Goal: Task Accomplishment & Management: Complete application form

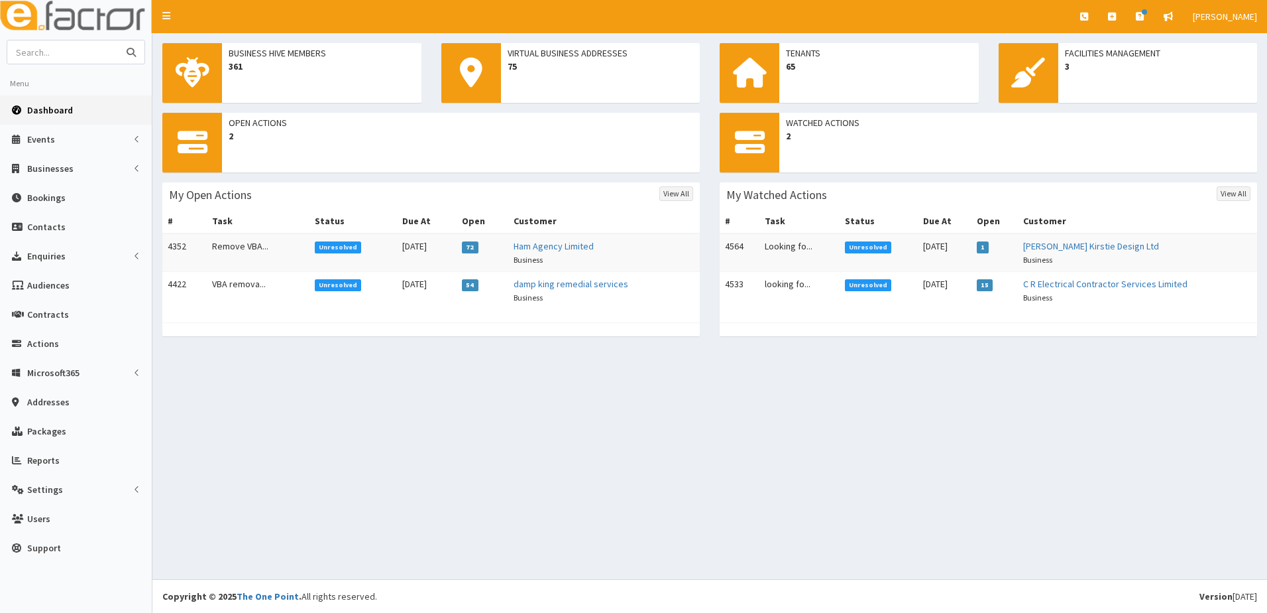
click at [101, 52] on input "text" at bounding box center [62, 51] width 111 height 23
type input "[PERSON_NAME]"
click at [118, 40] on button "submit" at bounding box center [131, 51] width 27 height 23
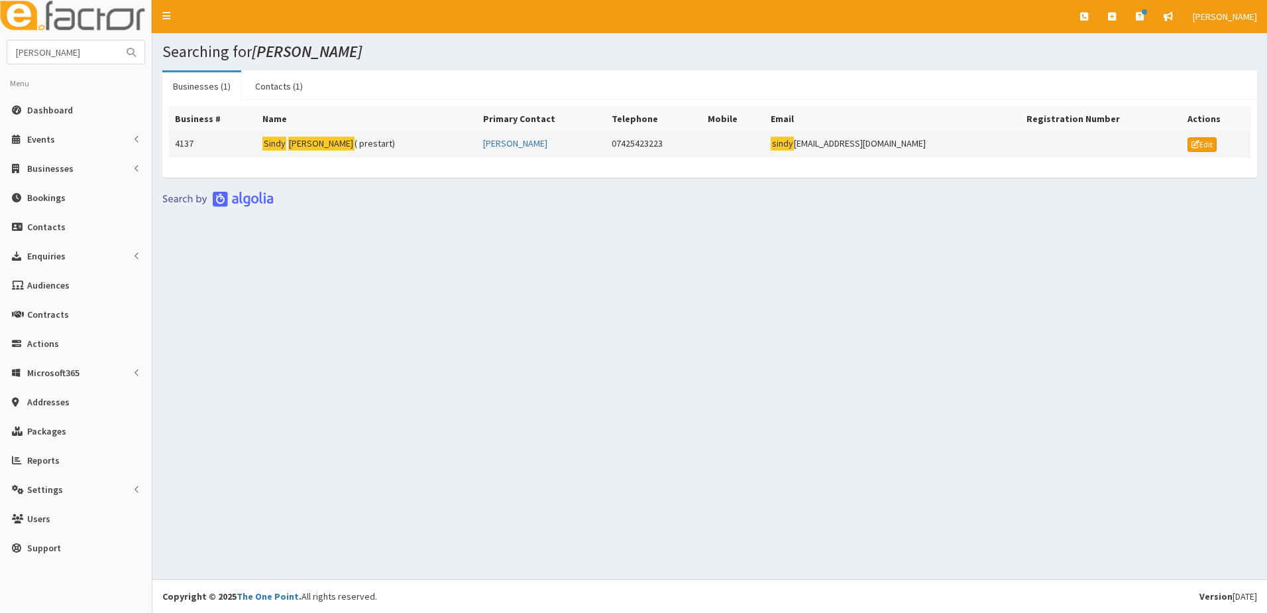
click at [186, 133] on td "4137" at bounding box center [214, 144] width 88 height 27
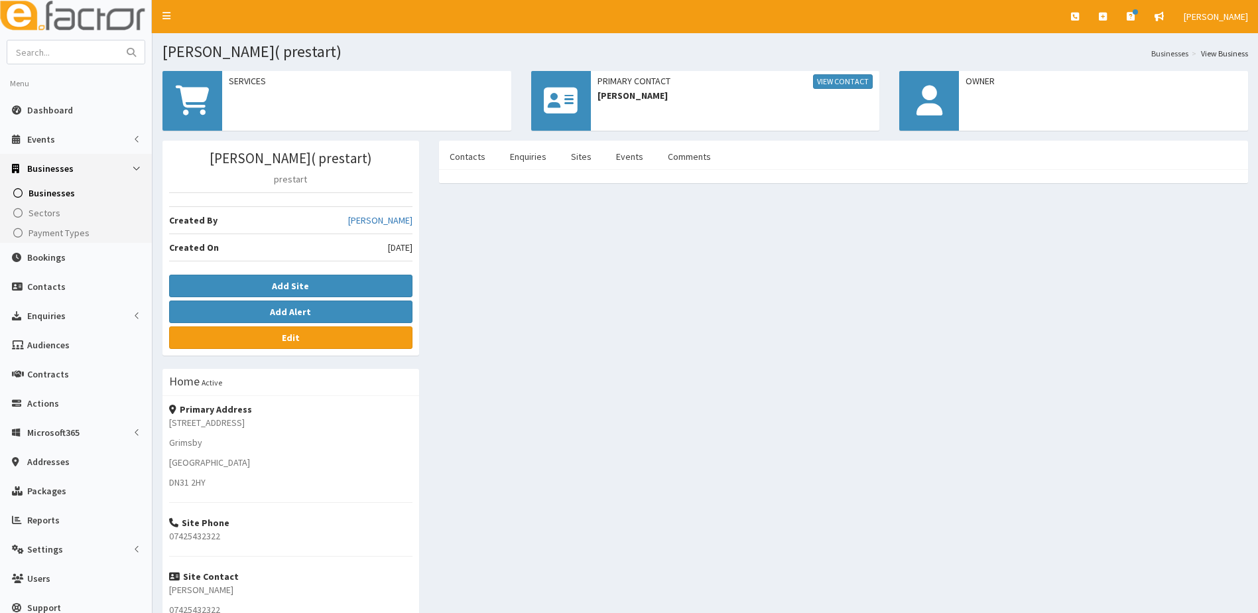
drag, startPoint x: 669, startPoint y: 155, endPoint x: 615, endPoint y: 215, distance: 80.8
click at [615, 215] on div "Sindy Richards( prestart) prestart Created By Hazel Wilson Created On 24th Jul …" at bounding box center [704, 428] width 1105 height 575
click at [670, 164] on link "Comments" at bounding box center [689, 157] width 64 height 28
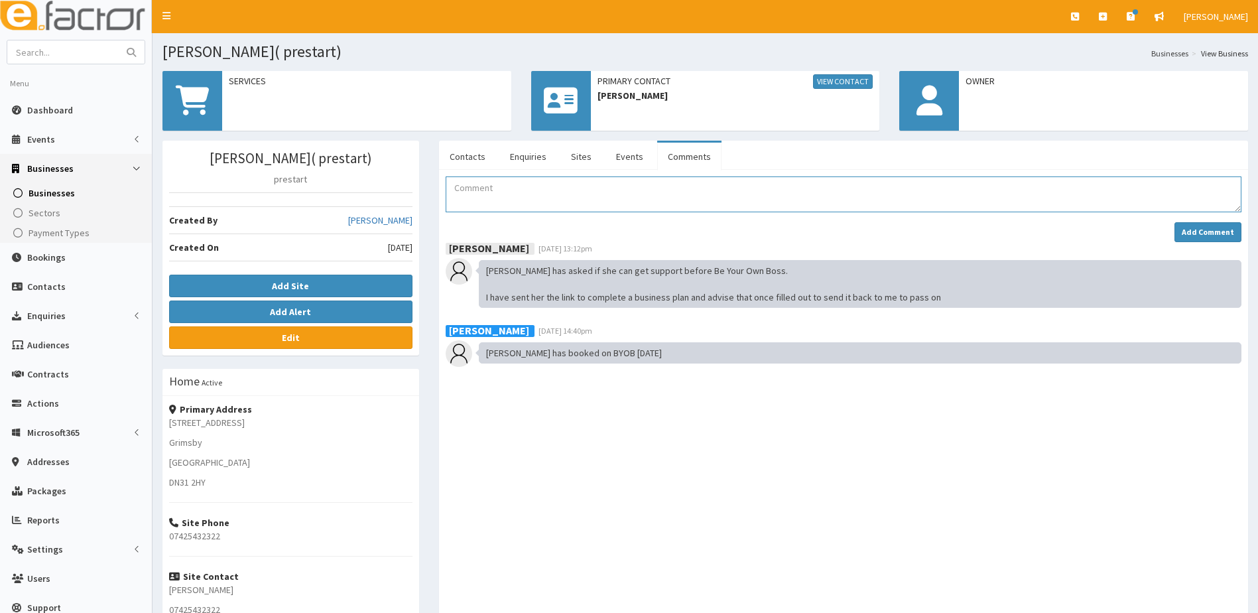
click at [538, 200] on textarea "Comment" at bounding box center [842, 194] width 795 height 36
type textarea "s"
type textarea "Sindy attended BYOB sep25"
click at [1213, 231] on strong "Add Comment" at bounding box center [1207, 232] width 52 height 10
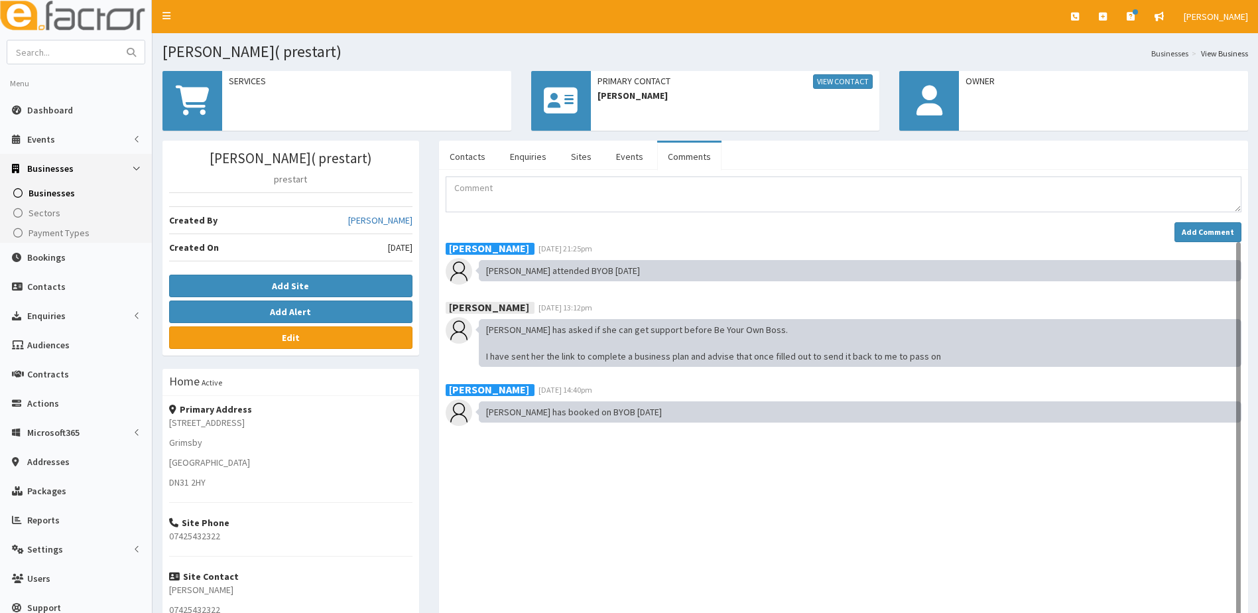
click at [72, 64] on form at bounding box center [76, 52] width 139 height 25
click at [76, 55] on input "text" at bounding box center [62, 51] width 111 height 23
type input "brendan"
click at [118, 40] on button "submit" at bounding box center [131, 51] width 27 height 23
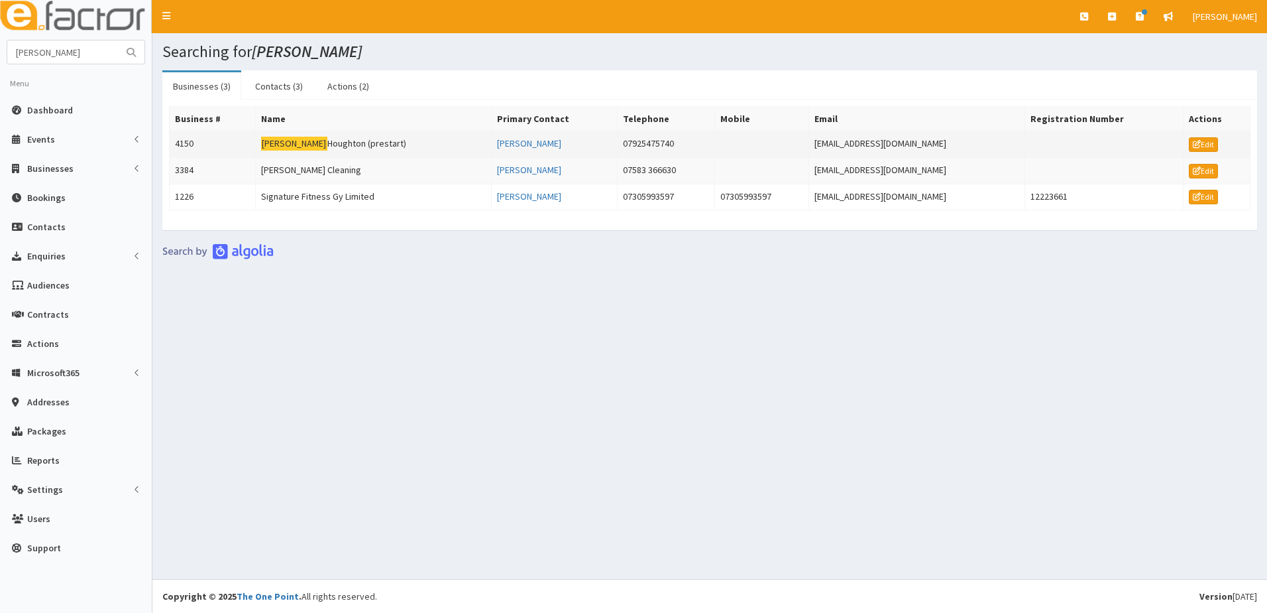
click at [180, 138] on td "4150" at bounding box center [213, 144] width 86 height 27
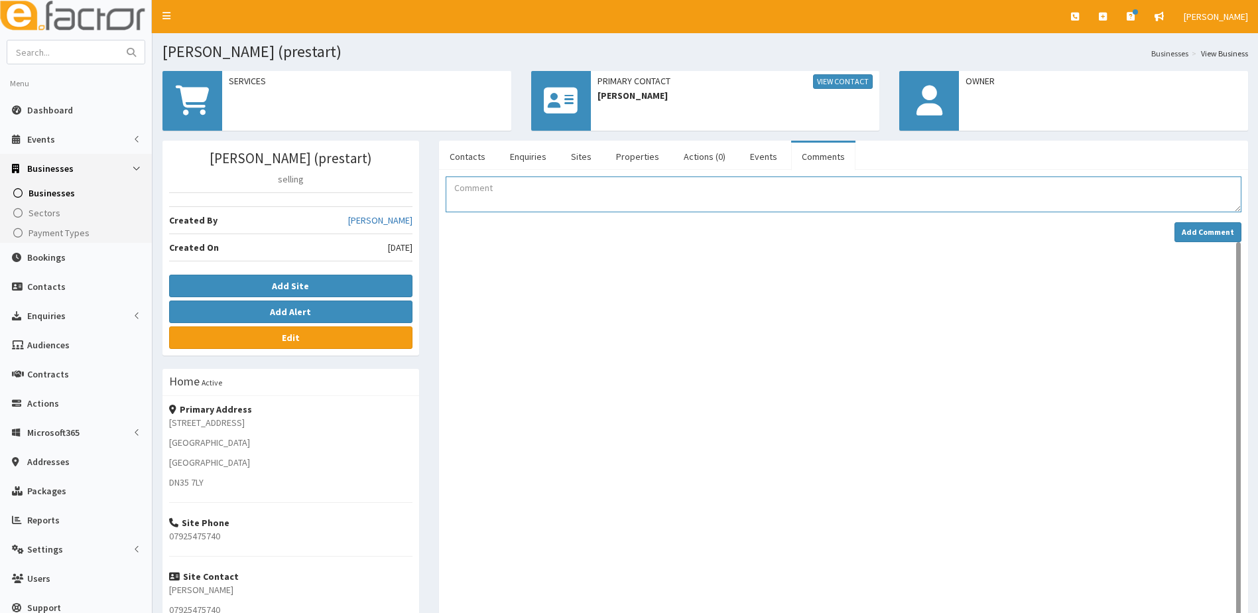
click at [538, 190] on textarea "Comment" at bounding box center [842, 194] width 795 height 36
type textarea "Brendan booked on and attended BYOB SEP 25"
click at [1211, 230] on strong "Add Comment" at bounding box center [1207, 232] width 52 height 10
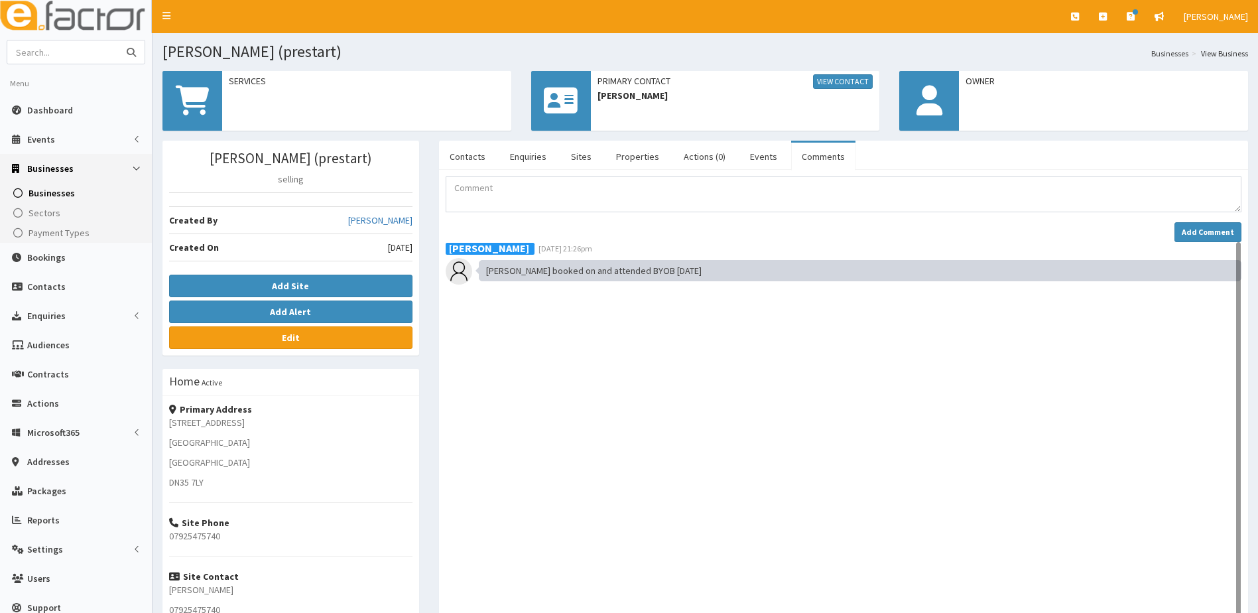
click at [76, 51] on input "text" at bounding box center [62, 51] width 111 height 23
type input "couzens"
click at [118, 40] on button "submit" at bounding box center [131, 51] width 27 height 23
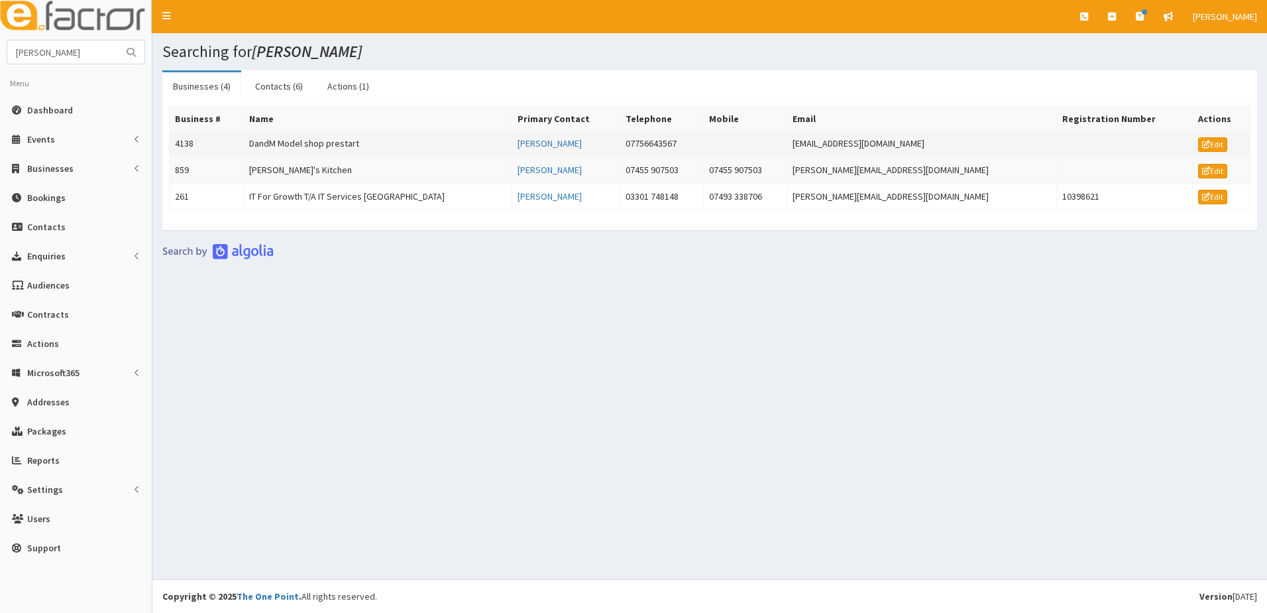
click at [183, 142] on td "4138" at bounding box center [207, 144] width 74 height 27
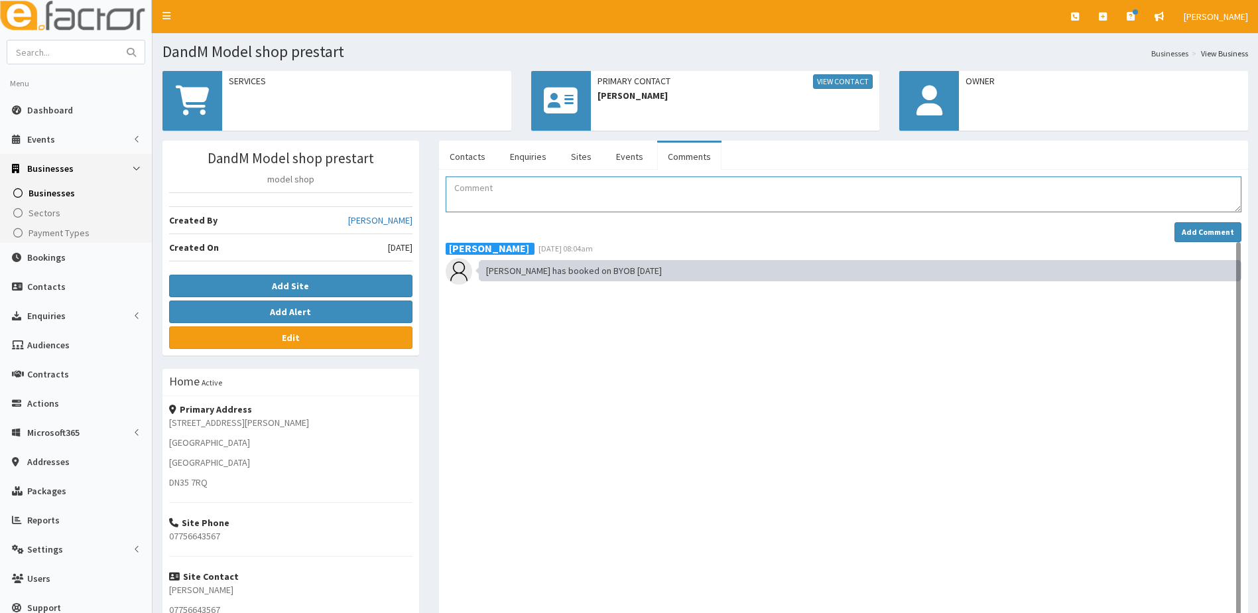
click at [480, 193] on textarea "Comment" at bounding box center [842, 194] width 795 height 36
type textarea "[PERSON_NAME] attended BYOB [DATE]"
click at [1188, 231] on strong "Add Comment" at bounding box center [1207, 232] width 52 height 10
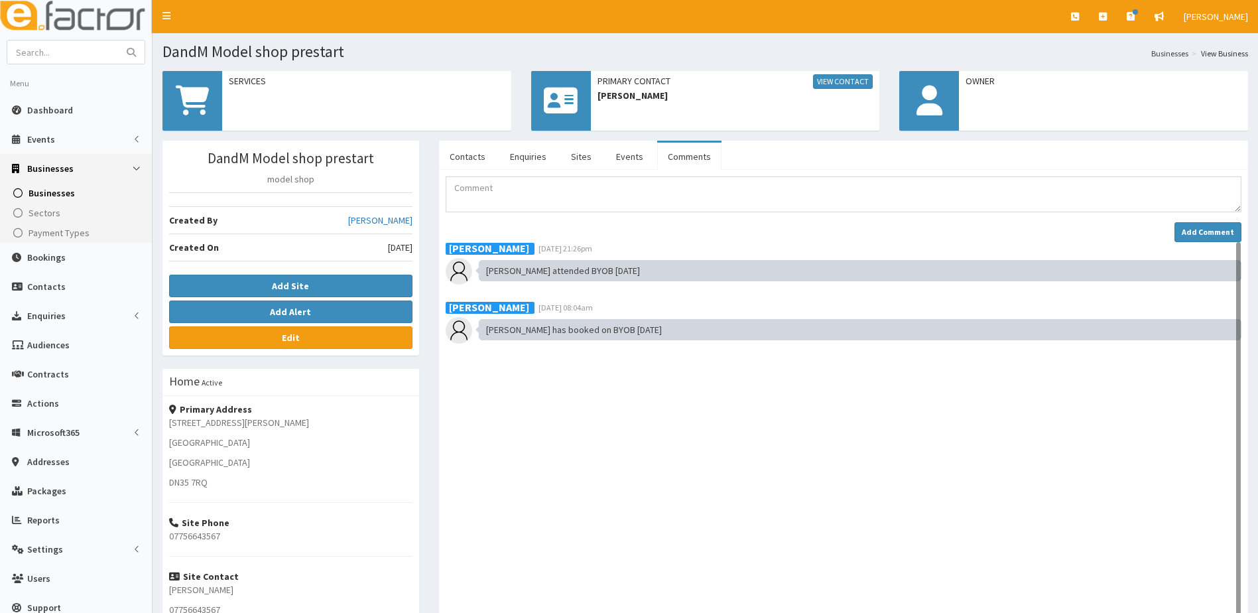
click at [90, 38] on aside "Menu Dashboard Events Events Apps" at bounding box center [76, 380] width 152 height 760
click at [79, 46] on input "text" at bounding box center [62, 51] width 111 height 23
type input "[PERSON_NAME]"
click at [118, 40] on button "submit" at bounding box center [131, 51] width 27 height 23
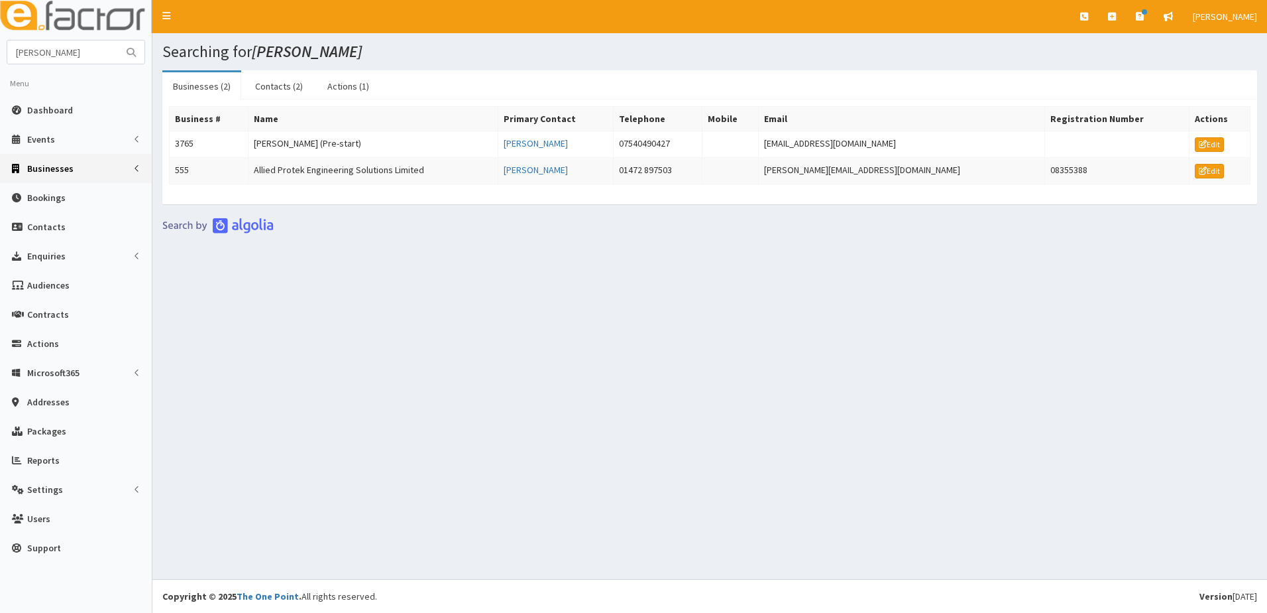
click at [49, 168] on span "Businesses" at bounding box center [50, 168] width 46 height 12
click at [47, 189] on span "Businesses" at bounding box center [52, 193] width 46 height 12
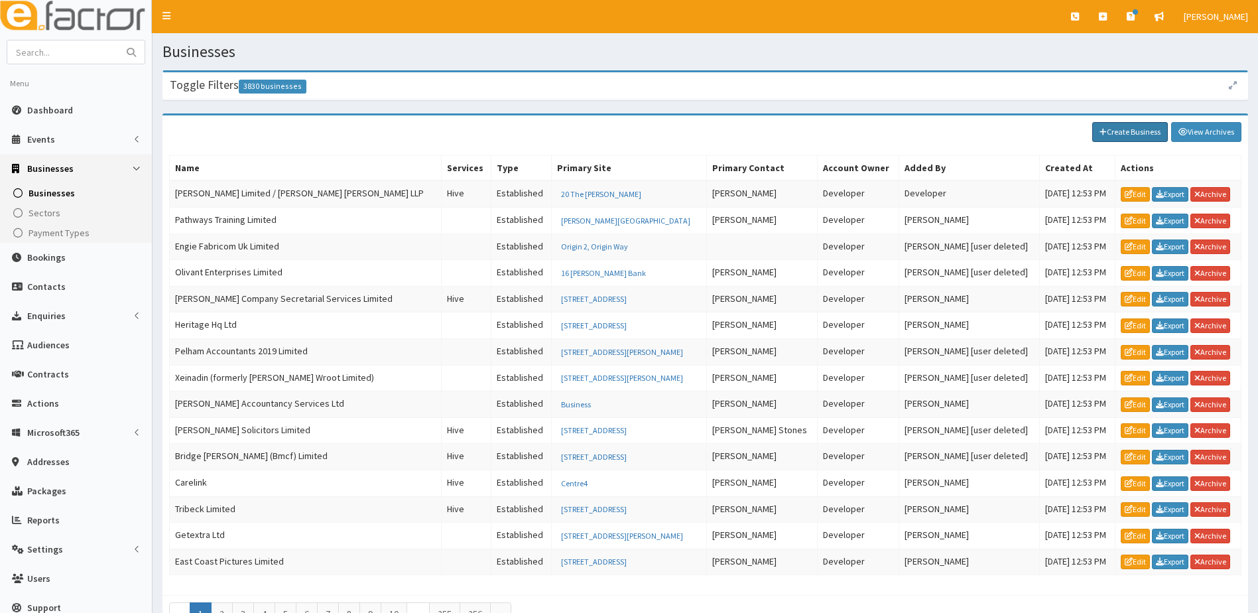
click at [1133, 131] on link "Create Business" at bounding box center [1130, 132] width 76 height 20
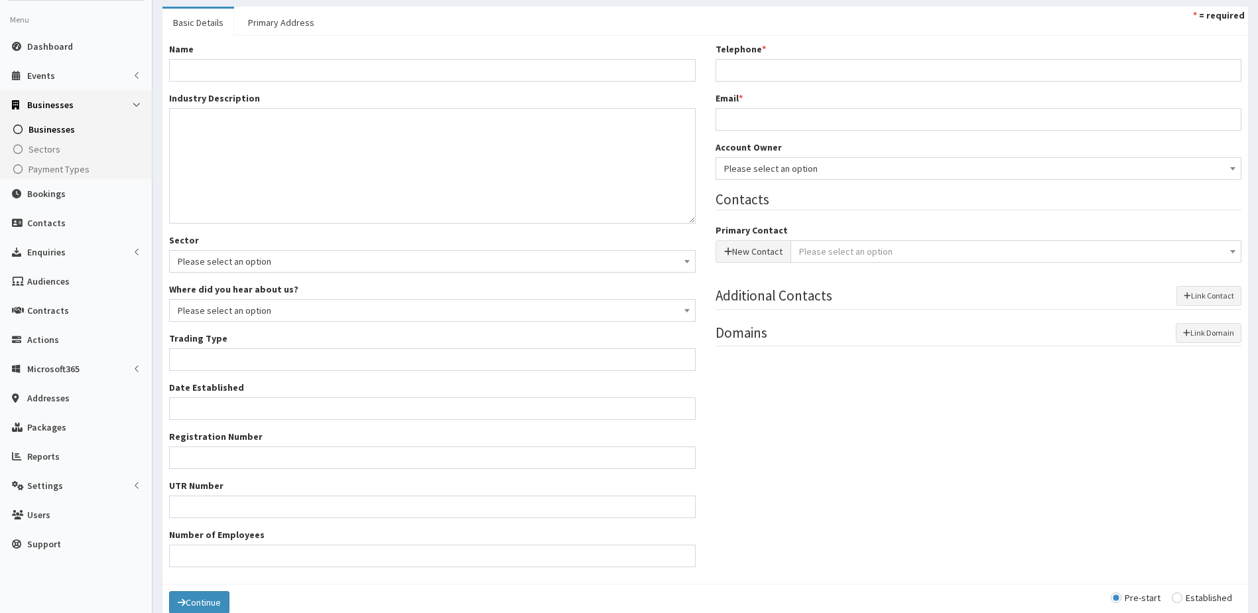
scroll to position [49, 0]
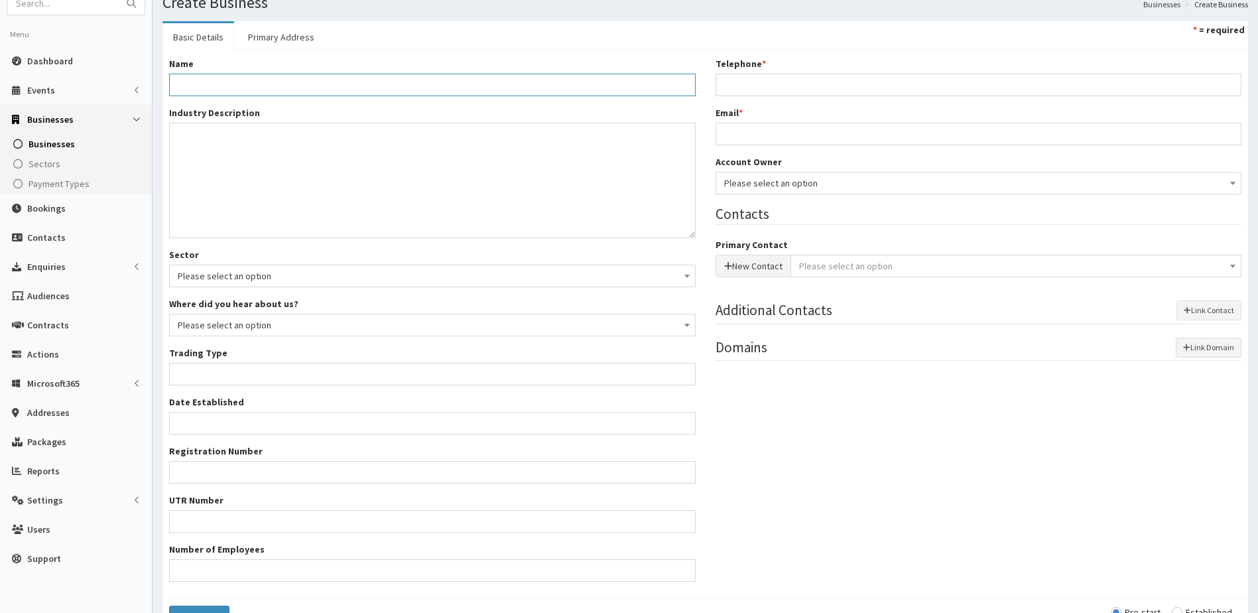
click at [215, 80] on input "Name *" at bounding box center [432, 85] width 526 height 23
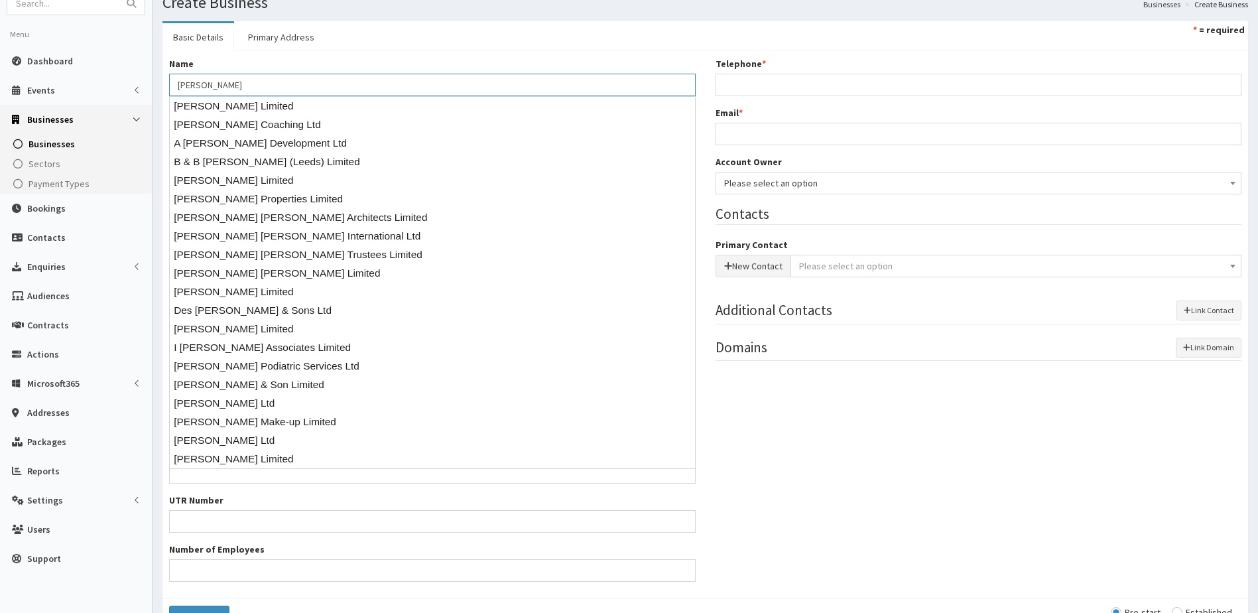
type input "[PERSON_NAME]"
click at [333, 56] on div "Name * Amanda Marie Pickard Industry Description * Sector Please select an opti…" at bounding box center [704, 324] width 1085 height 548
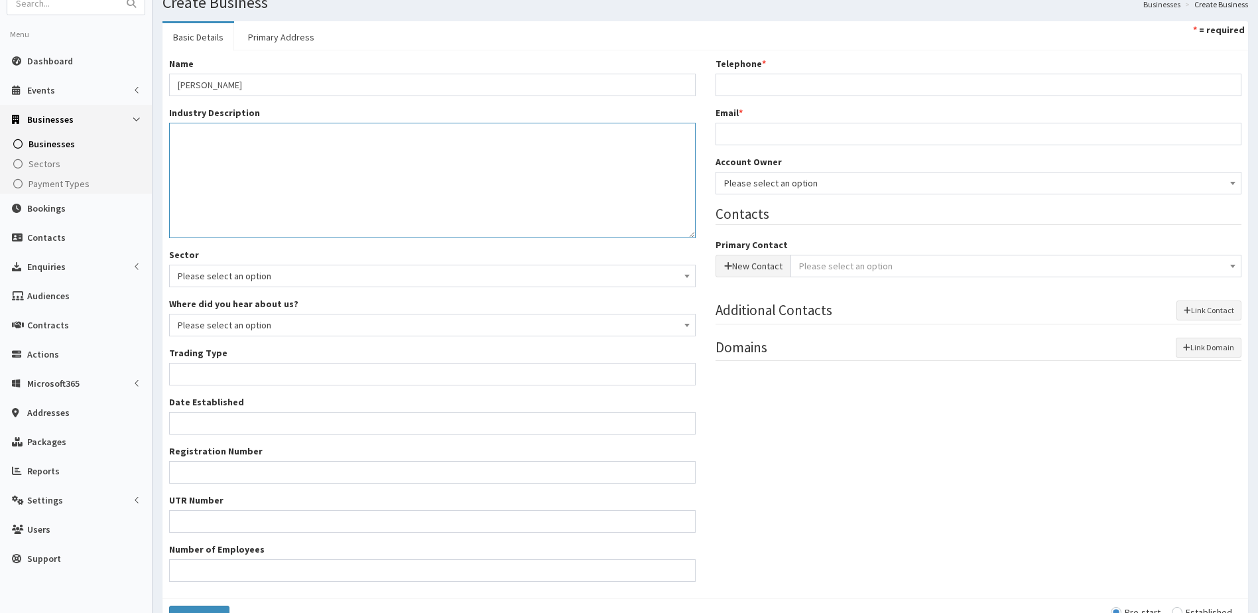
click at [246, 144] on textarea "Industry Description *" at bounding box center [432, 180] width 526 height 115
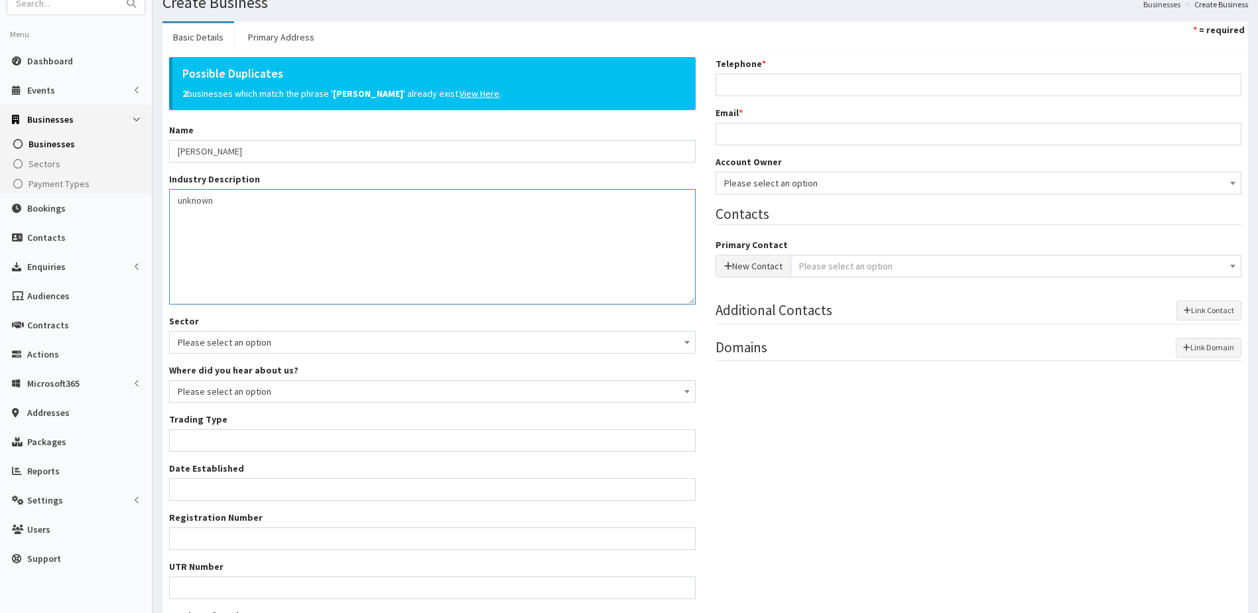
type textarea "unknown"
click at [200, 445] on input "Trading Type *" at bounding box center [432, 440] width 526 height 23
type input "unknown"
click at [725, 78] on input "Telephone *" at bounding box center [978, 85] width 526 height 23
paste input "07729058555"
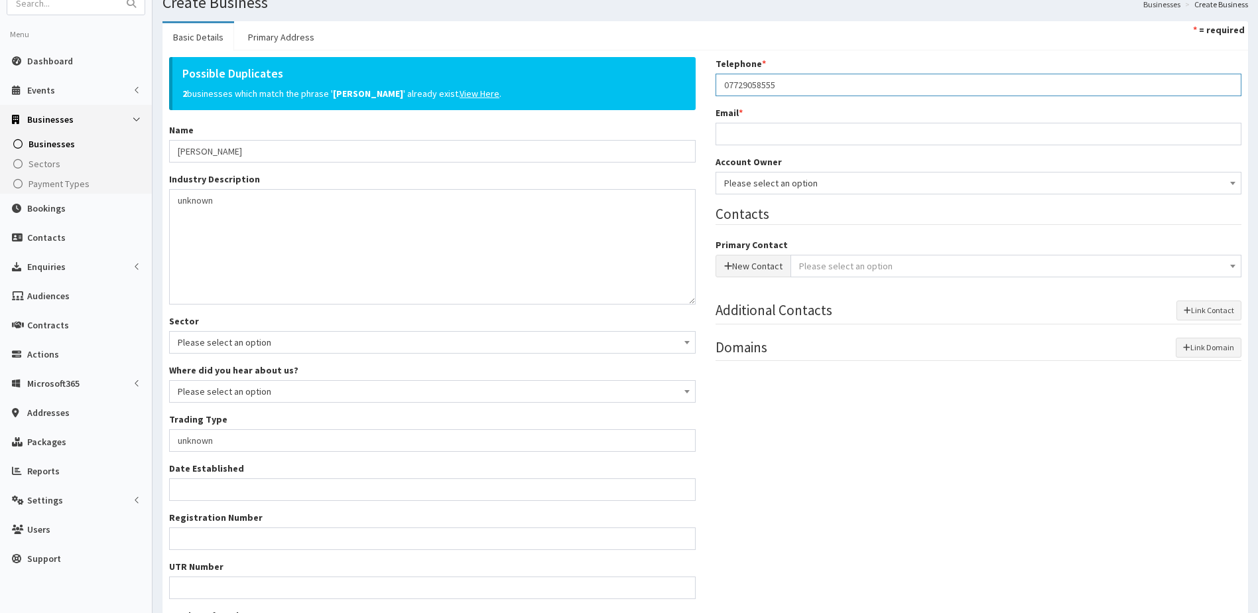
type input "07729058555"
click at [734, 137] on input "Email *" at bounding box center [978, 134] width 526 height 23
type input "[EMAIL_ADDRESS][DOMAIN_NAME]"
click at [742, 272] on button "New Contact" at bounding box center [753, 266] width 76 height 23
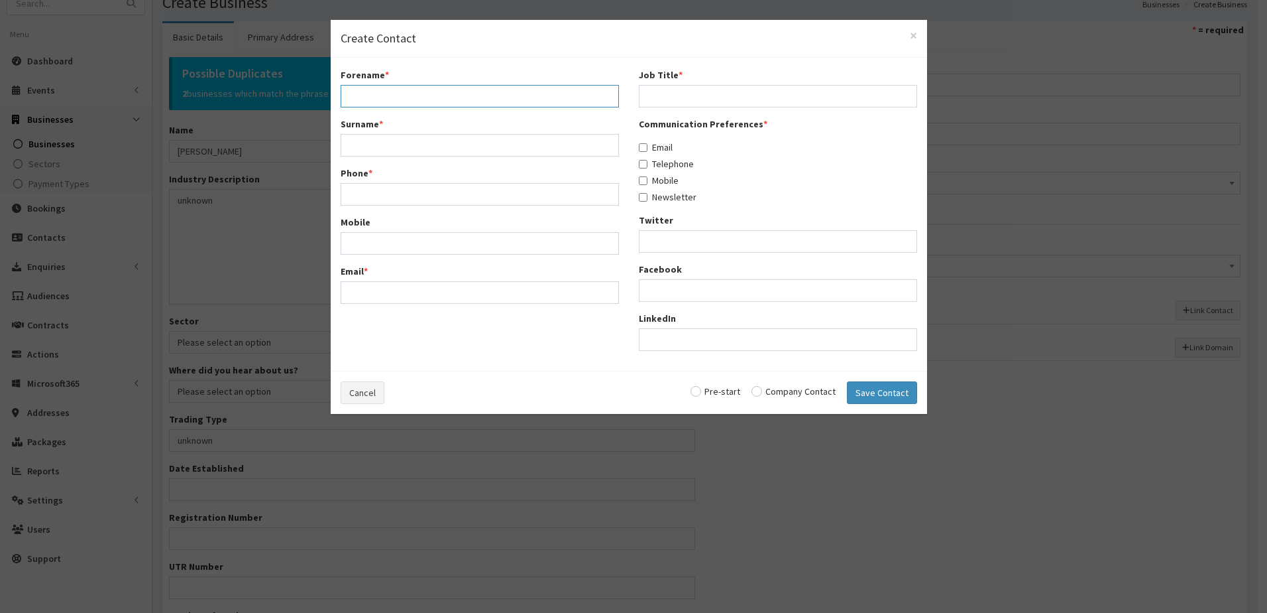
click at [343, 95] on input "Forename *" at bounding box center [480, 96] width 278 height 23
type input "Amanda"
type input "Pickard"
click at [367, 193] on input "Phone *" at bounding box center [480, 194] width 278 height 23
paste input "07729058555"
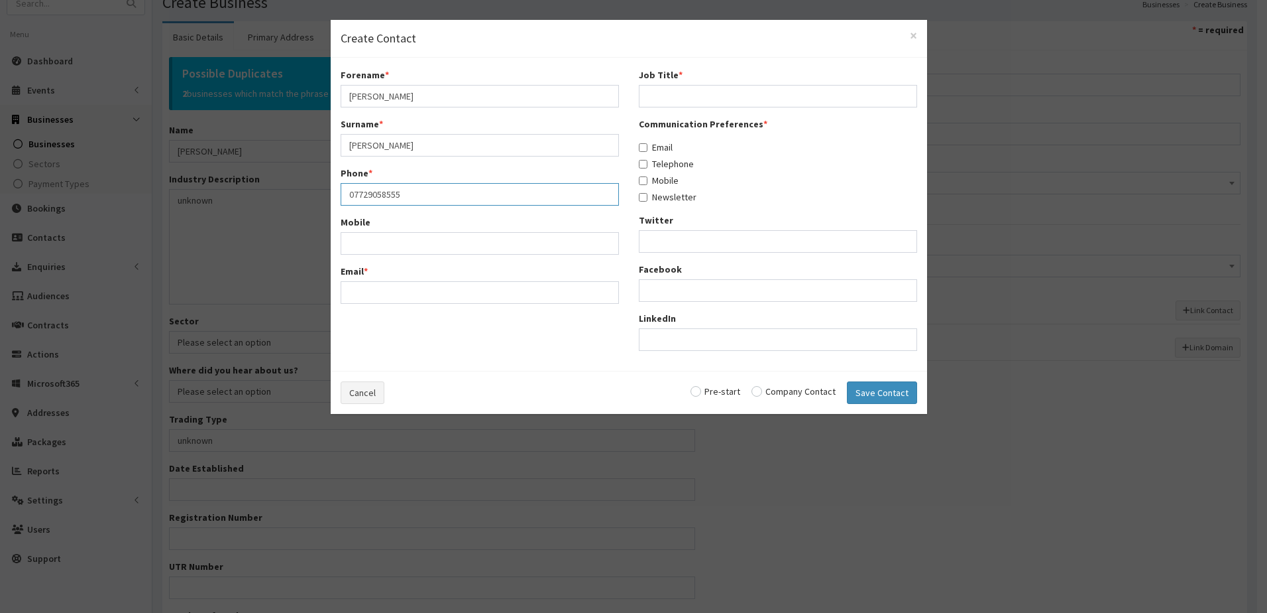
type input "07729058555"
click at [356, 244] on input "Mobile" at bounding box center [480, 243] width 278 height 23
paste input "07729058555"
type input "07729058555"
click at [365, 286] on input "Email *" at bounding box center [480, 292] width 278 height 23
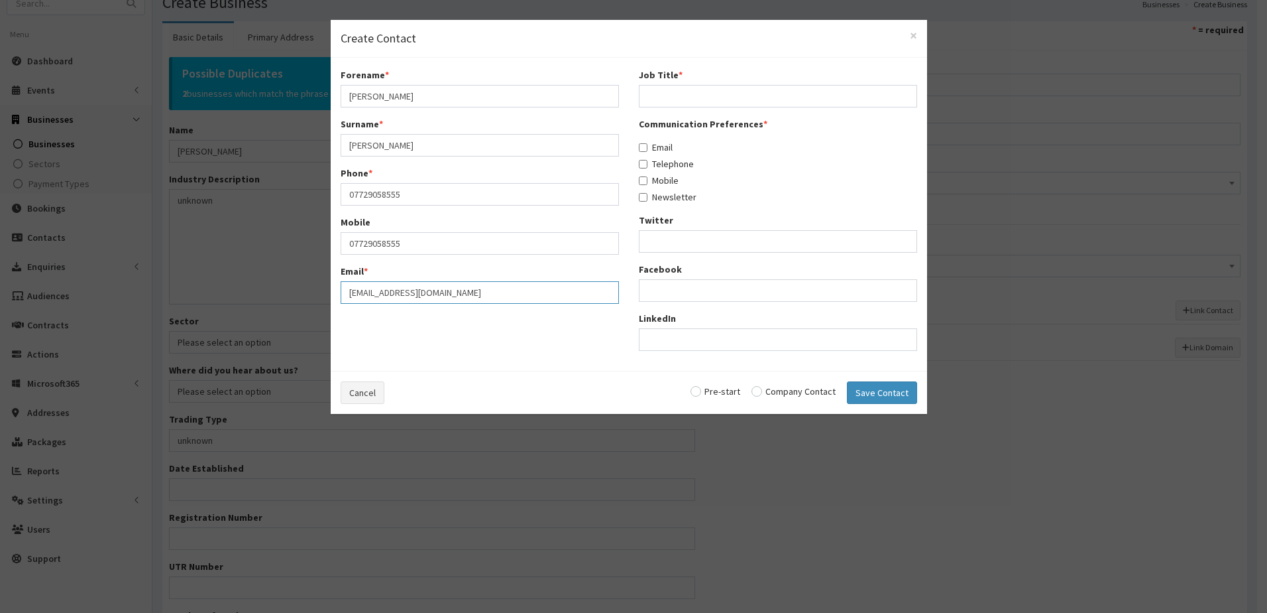
type input "[EMAIL_ADDRESS][DOMAIN_NAME]"
click at [670, 92] on input "Job Title *" at bounding box center [778, 96] width 278 height 23
type input "persepective owner"
click at [641, 151] on input "Email" at bounding box center [643, 147] width 9 height 9
checkbox input "true"
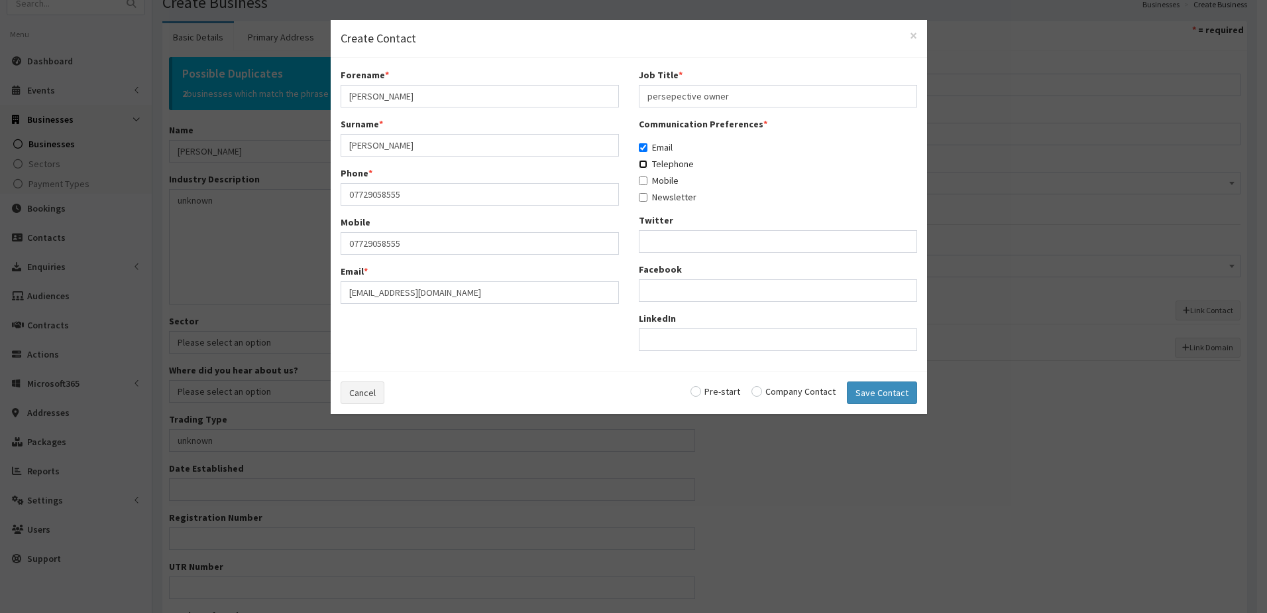
click at [641, 161] on input "Telephone" at bounding box center [643, 164] width 9 height 9
checkbox input "true"
click at [641, 184] on input "Mobile" at bounding box center [643, 180] width 9 height 9
checkbox input "true"
click at [641, 196] on input "Newsletter" at bounding box center [643, 197] width 9 height 9
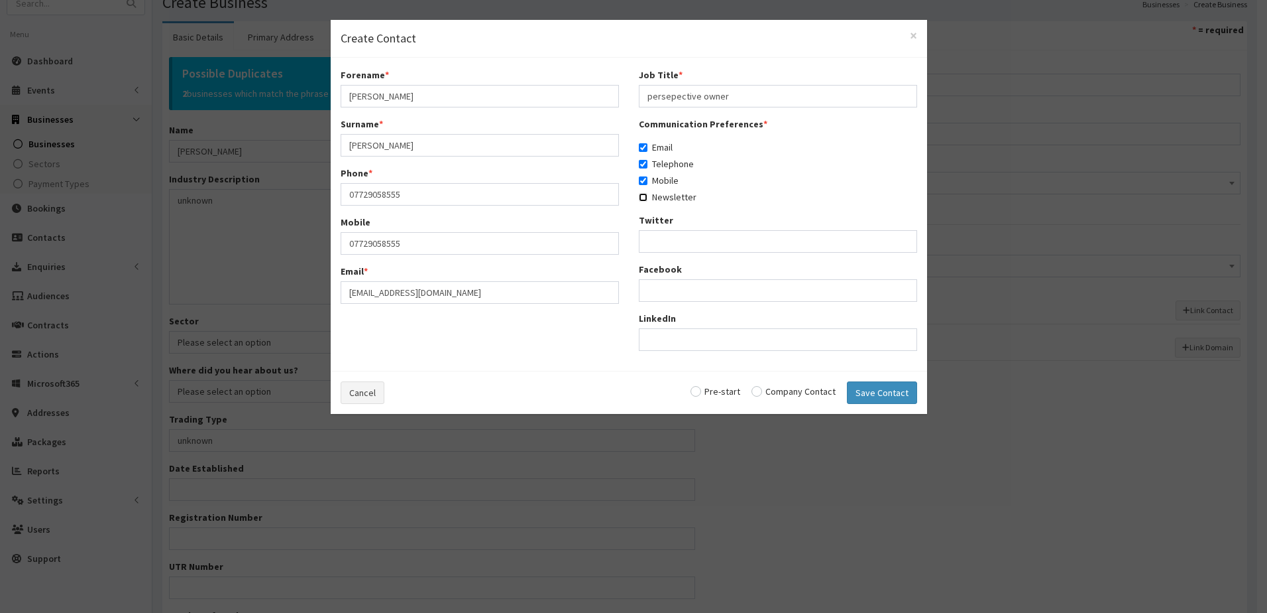
checkbox input "true"
click at [695, 392] on div "Cancel Pre-start Company Contact Save Contact" at bounding box center [629, 392] width 597 height 43
click at [701, 389] on input "radio" at bounding box center [716, 390] width 50 height 9
radio input "true"
click at [874, 398] on button "Save Contact" at bounding box center [882, 392] width 70 height 23
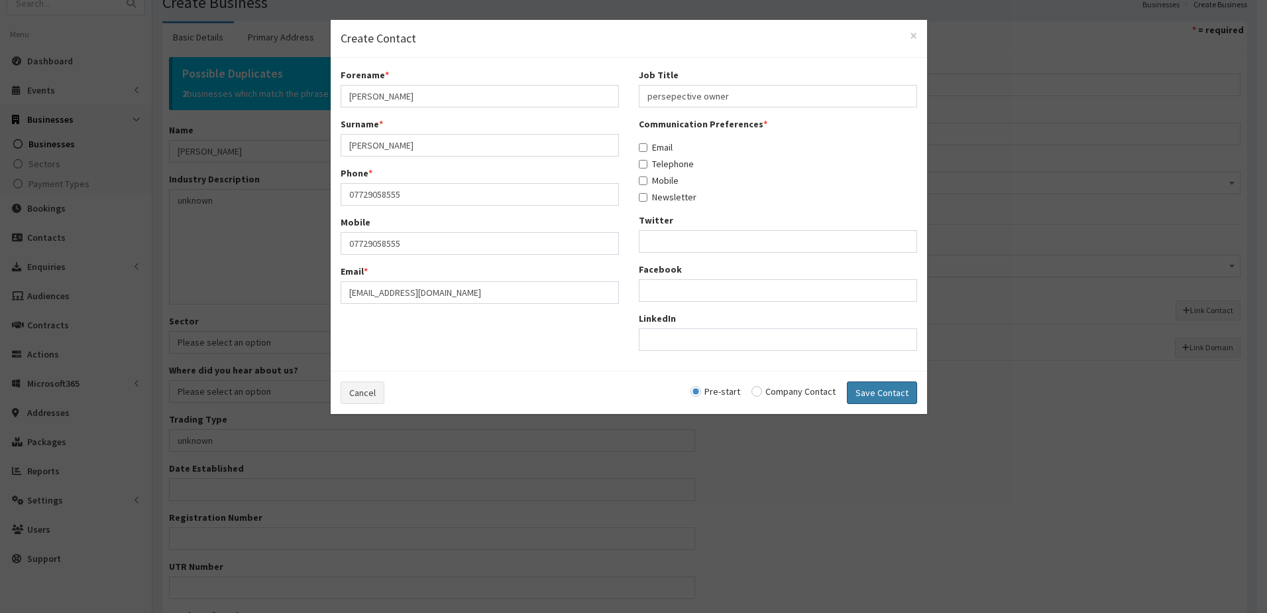
checkbox input "false"
radio input "false"
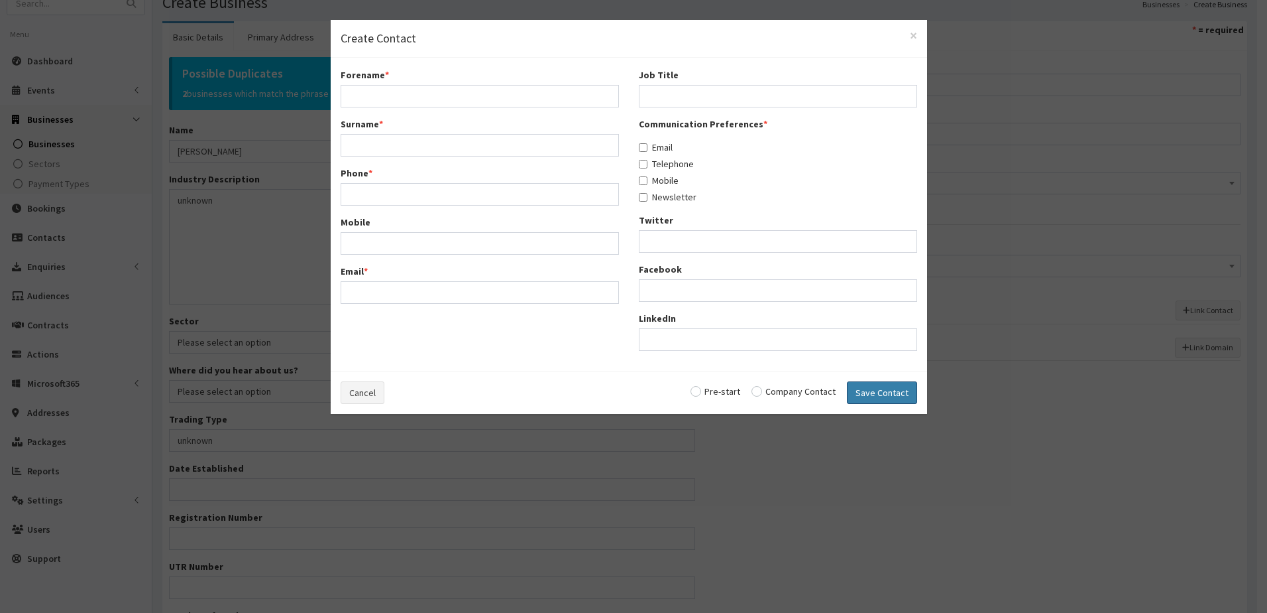
select select "5276"
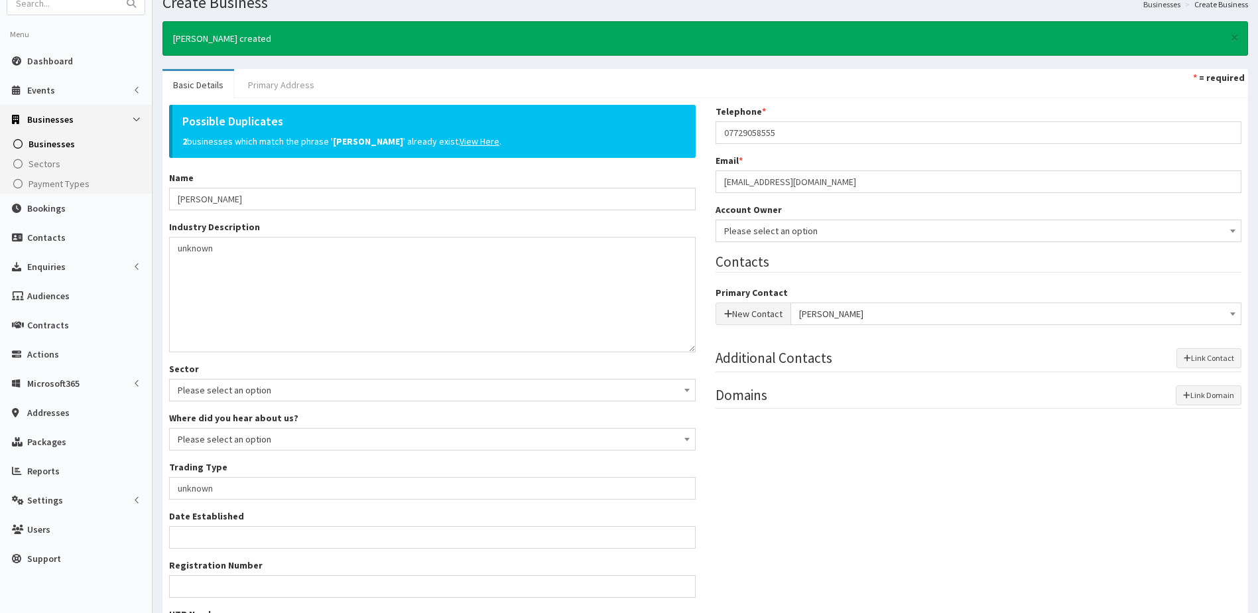
click at [282, 84] on link "Primary Address" at bounding box center [281, 85] width 88 height 28
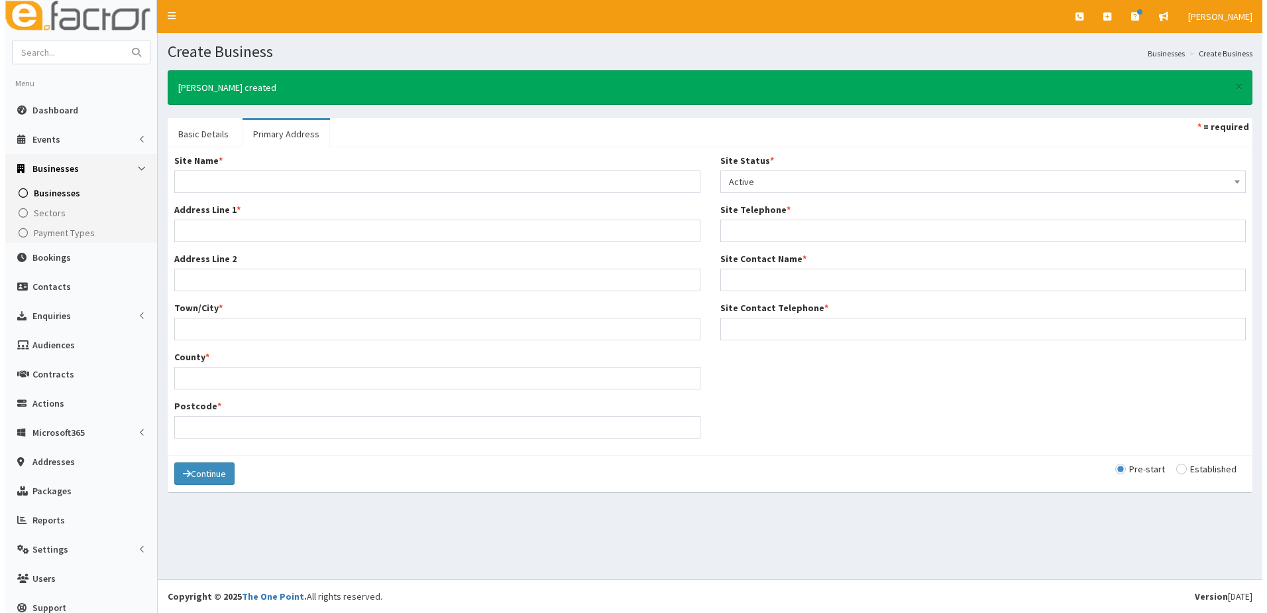
scroll to position [0, 0]
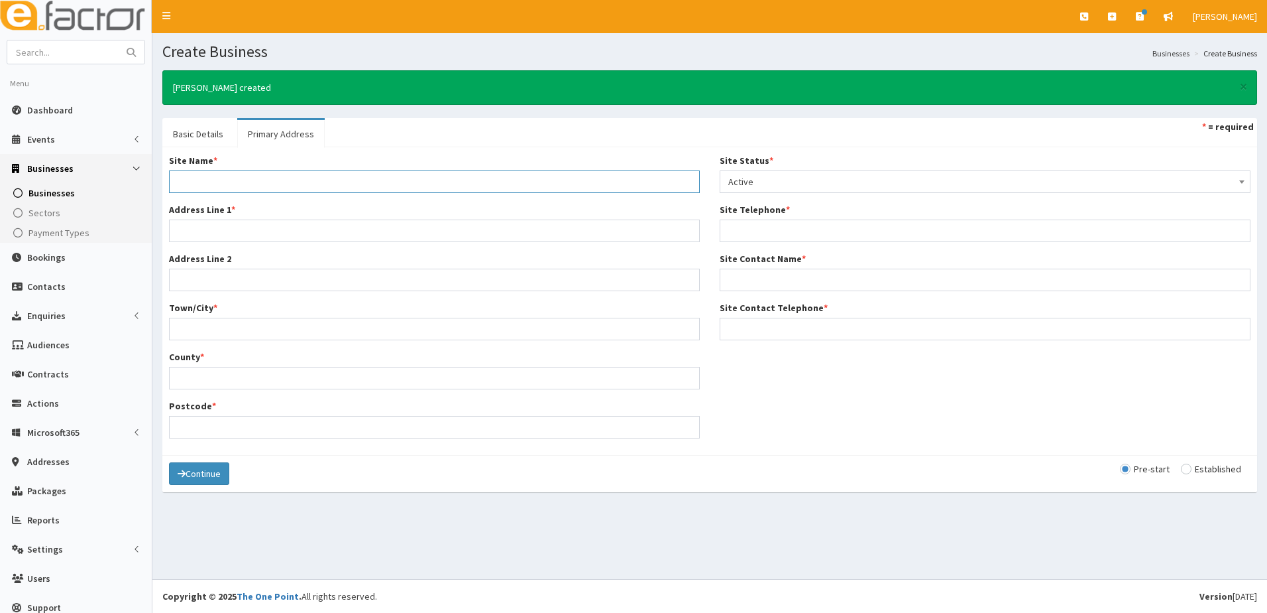
click at [221, 180] on input "Site Name *" at bounding box center [434, 181] width 531 height 23
type input "Home"
type input "[STREET_ADDRESS]"
type input "Grimsby"
type input "[GEOGRAPHIC_DATA]"
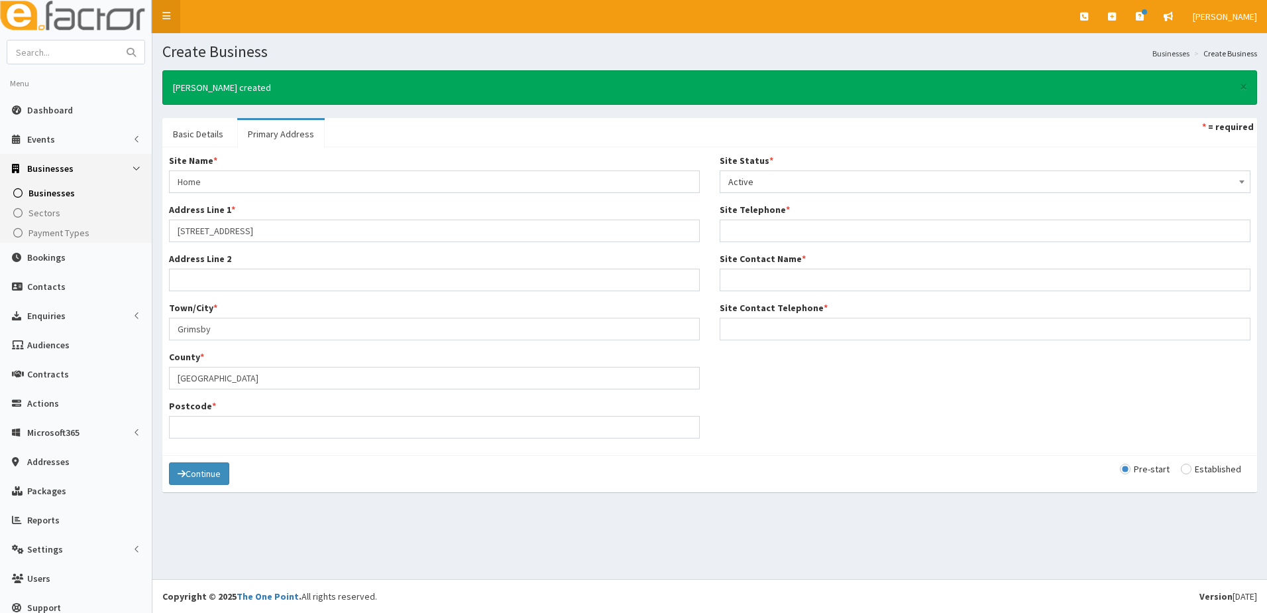
type input "DN34 5SJ"
type input "07877547557"
type input "Grant King"
click at [233, 429] on input "DN34 5SJ" at bounding box center [434, 427] width 531 height 23
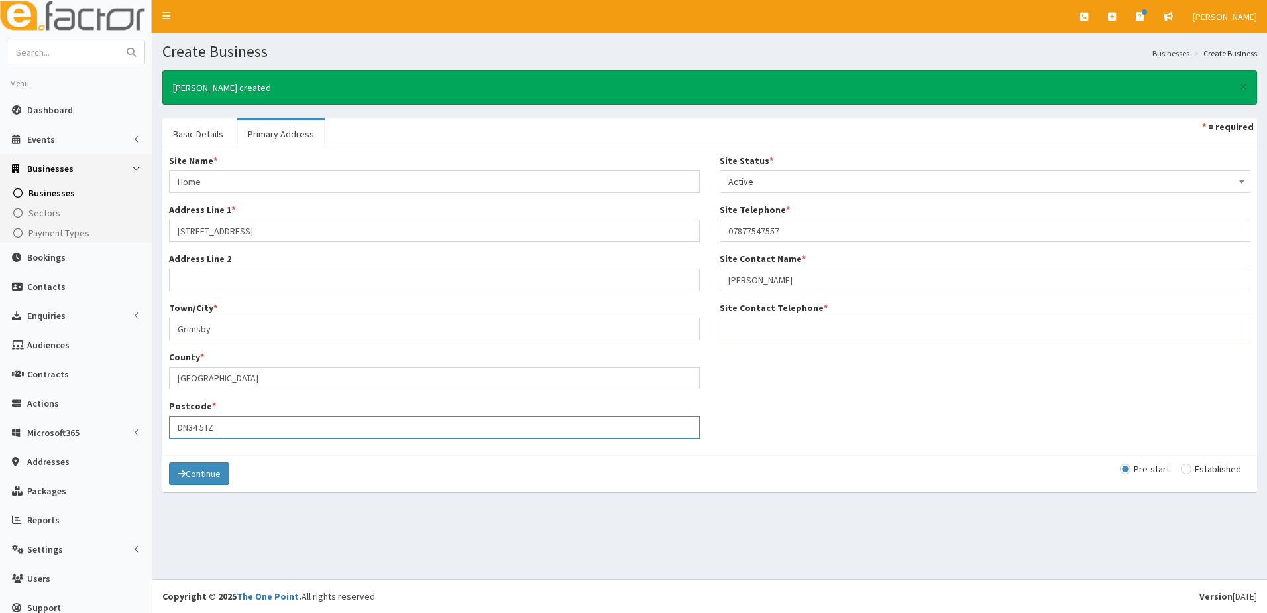
type input "DN34 5TZ"
click at [809, 237] on input "07877547557" at bounding box center [985, 230] width 531 height 23
type input "0"
paste input "07729058555"
type input "07729058555"
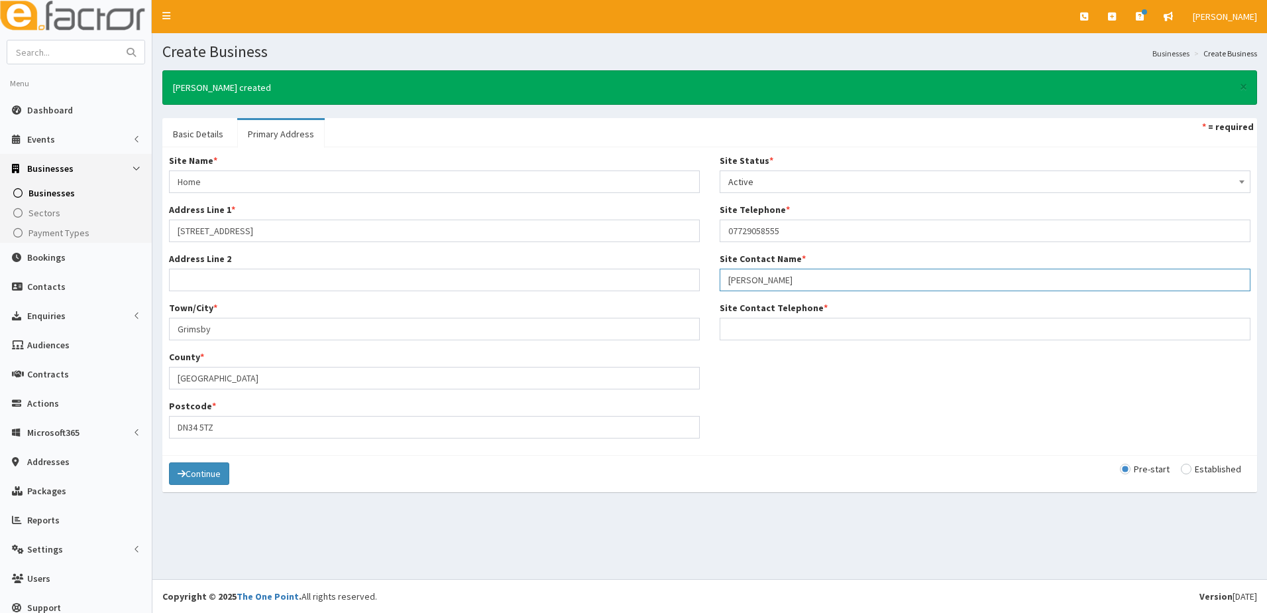
click at [800, 280] on input "Grant King" at bounding box center [985, 279] width 531 height 23
type input "G"
type input "[PERSON_NAME]"
click at [729, 327] on input "Site Contact Telephone *" at bounding box center [985, 329] width 531 height 23
paste input "07729058555"
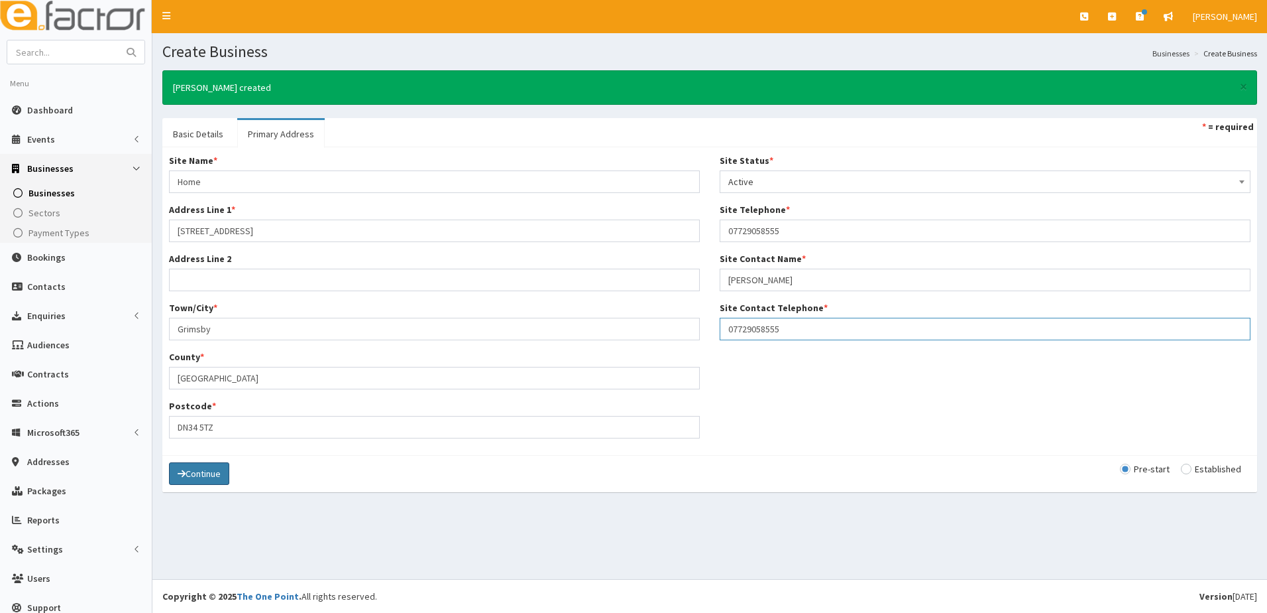
type input "07729058555"
click at [215, 470] on button "Continue" at bounding box center [199, 473] width 60 height 23
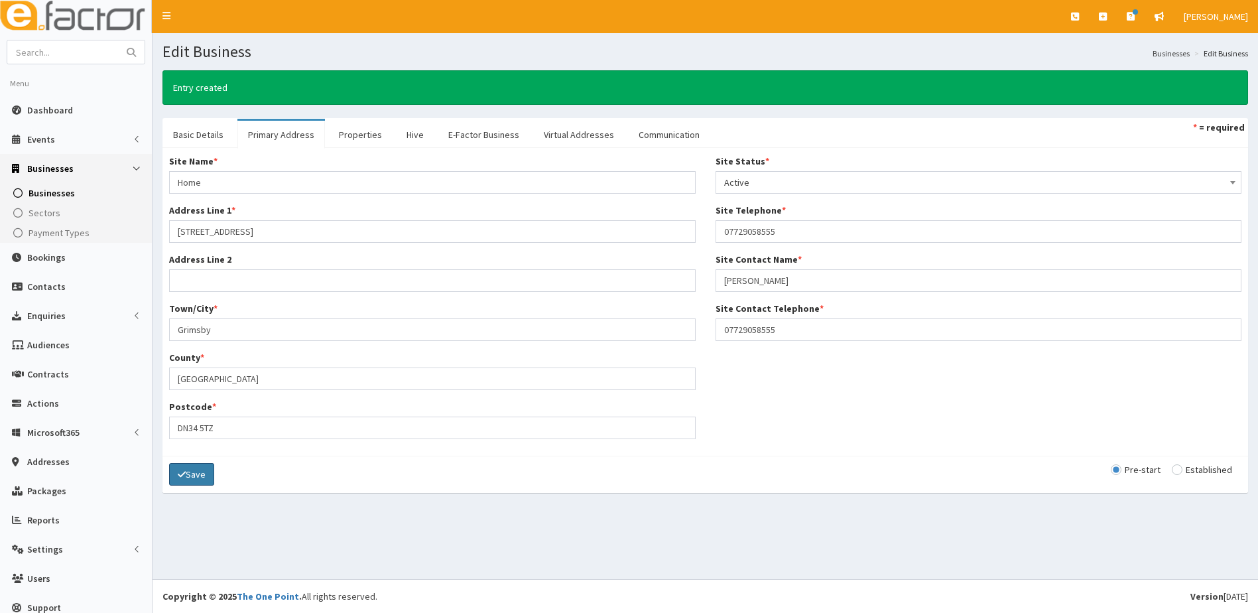
click at [178, 476] on icon "submit" at bounding box center [182, 473] width 8 height 9
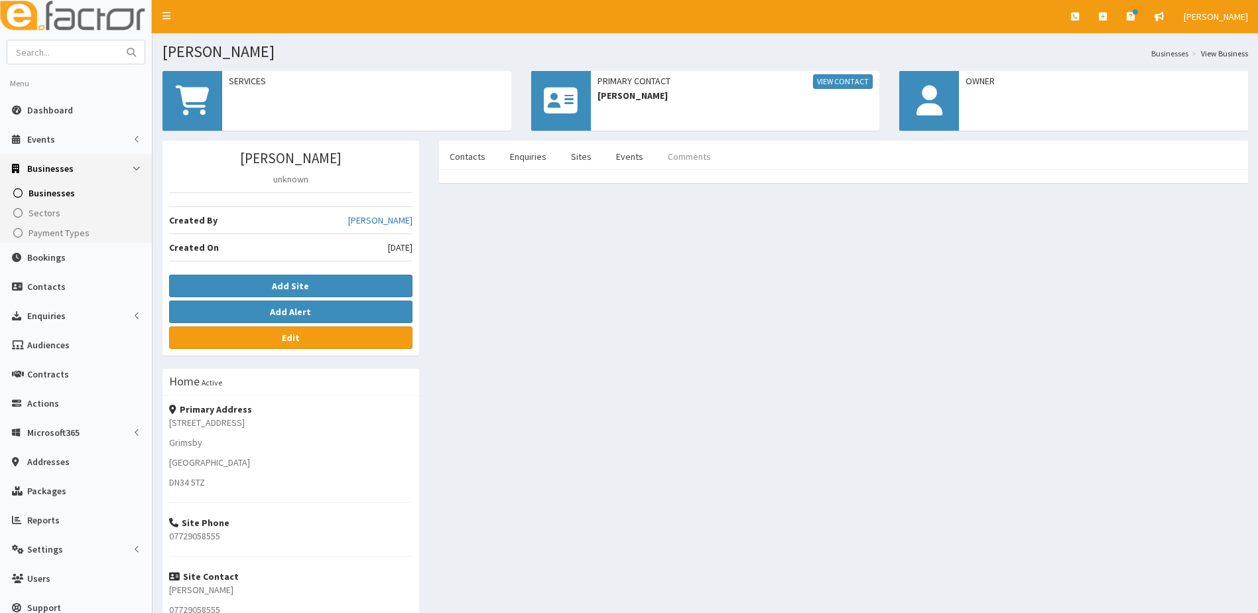
click at [690, 147] on link "Comments" at bounding box center [689, 157] width 64 height 28
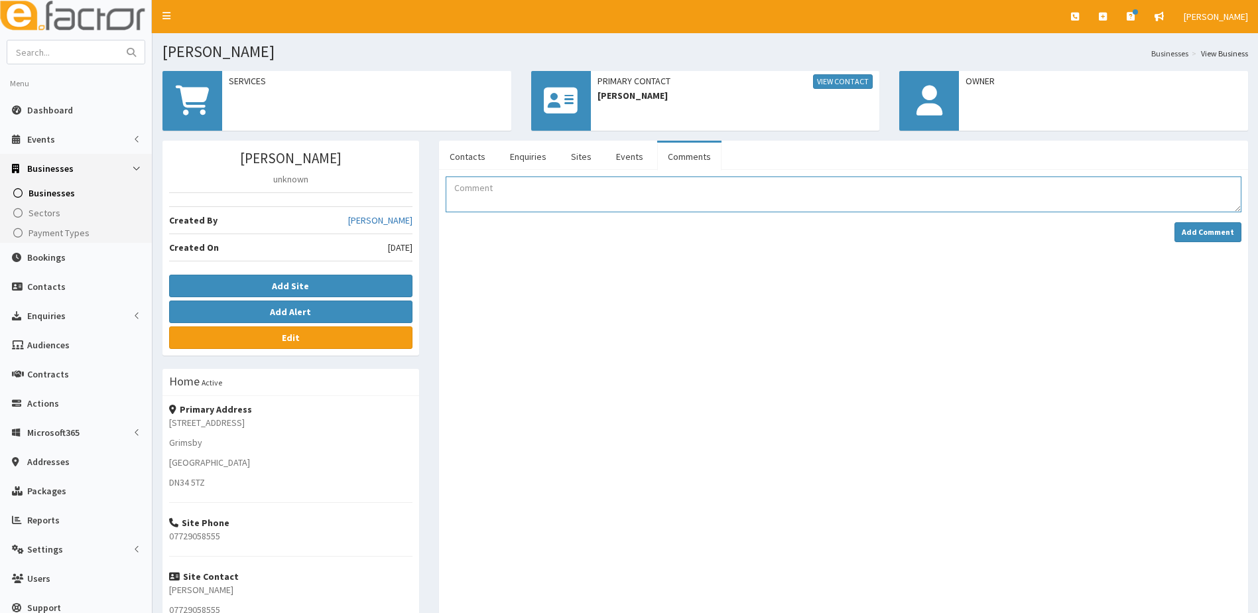
click at [608, 186] on textarea "Comment" at bounding box center [842, 194] width 795 height 36
type textarea "[PERSON_NAME] booked on and attended BYOB [DATE]"
click at [1187, 230] on strong "Add Comment" at bounding box center [1207, 232] width 52 height 10
